Goal: Task Accomplishment & Management: Use online tool/utility

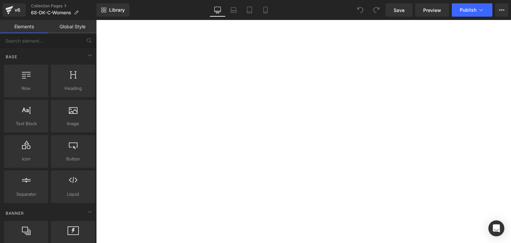
scroll to position [100, 0]
click at [96, 20] on span "Button" at bounding box center [96, 20] width 0 height 0
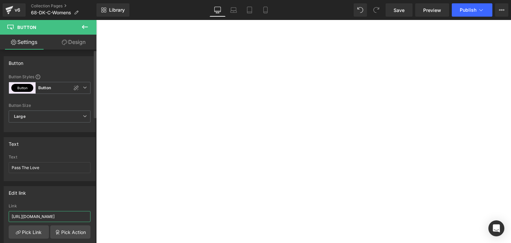
click at [70, 216] on input "[URL][DOMAIN_NAME]" at bounding box center [50, 216] width 82 height 11
paste input "68-dk-ptl"
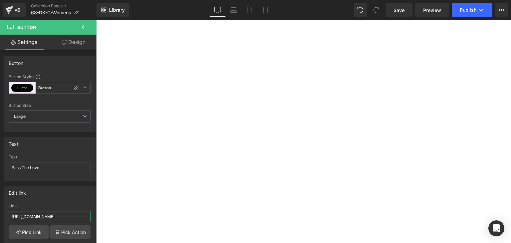
type input "[URL][DOMAIN_NAME]"
click at [96, 20] on span "Button" at bounding box center [96, 20] width 0 height 0
click at [39, 217] on input "[URL][DOMAIN_NAME]" at bounding box center [50, 216] width 82 height 11
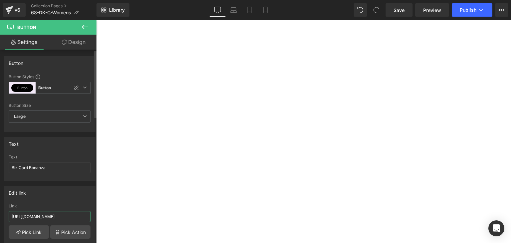
click at [39, 217] on input "[URL][DOMAIN_NAME]" at bounding box center [50, 216] width 82 height 11
paste input "68-dk-bcb"
type input "[URL][DOMAIN_NAME]"
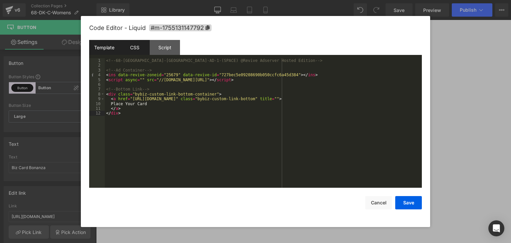
click at [137, 47] on div "CSS" at bounding box center [135, 47] width 30 height 15
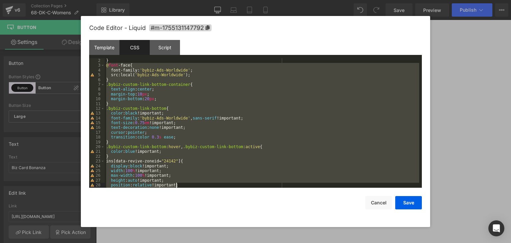
scroll to position [72, 0]
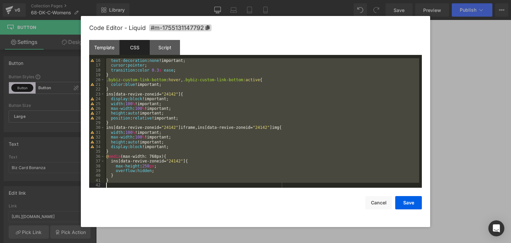
drag, startPoint x: 107, startPoint y: 70, endPoint x: 222, endPoint y: 222, distance: 191.7
click at [222, 222] on div "Code Editor - Liquid #m-1755131147792 Template CSS Script Data 1 2 3 4 5 6 7 8 …" at bounding box center [255, 121] width 333 height 211
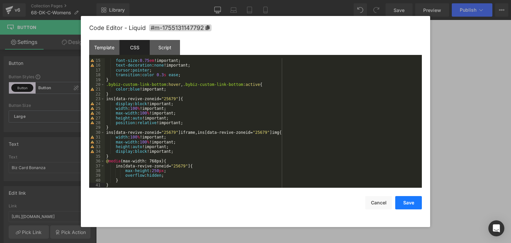
click at [405, 208] on button "Save" at bounding box center [408, 202] width 27 height 13
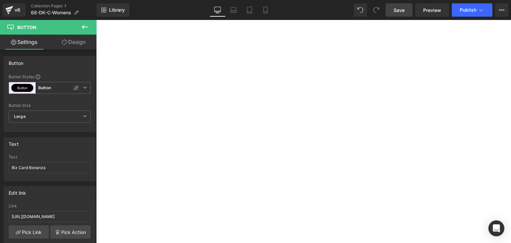
click at [399, 10] on span "Save" at bounding box center [399, 10] width 11 height 7
click at [468, 7] on button "Publish" at bounding box center [472, 9] width 41 height 13
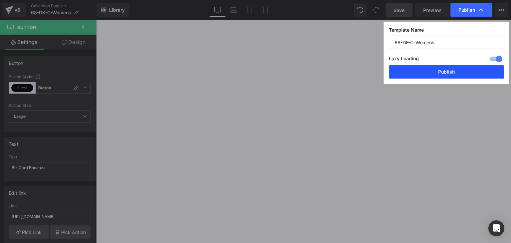
click at [458, 68] on button "Publish" at bounding box center [446, 71] width 115 height 13
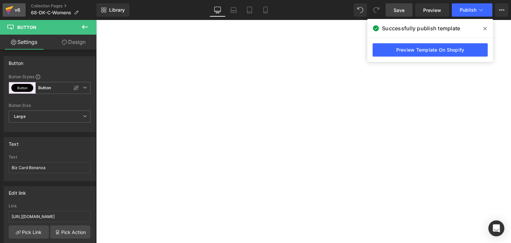
click at [11, 8] on icon at bounding box center [10, 8] width 8 height 4
